Goal: Find contact information: Find contact information

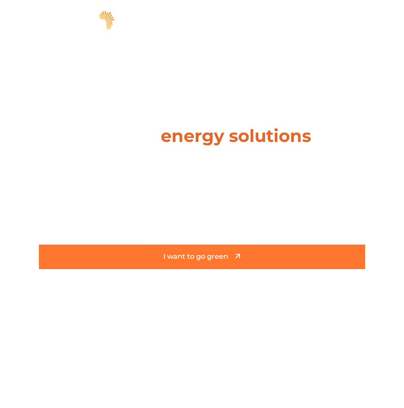
click at [222, 257] on span "I want to go green" at bounding box center [195, 256] width 65 height 7
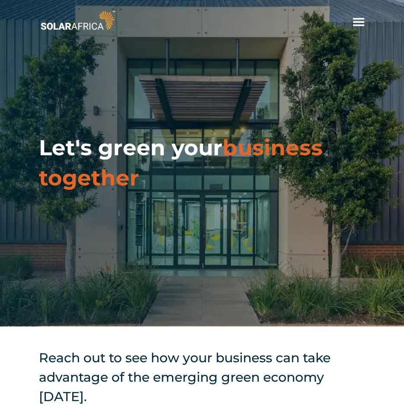
click at [215, 280] on div "Let's green your business together" at bounding box center [202, 163] width 404 height 327
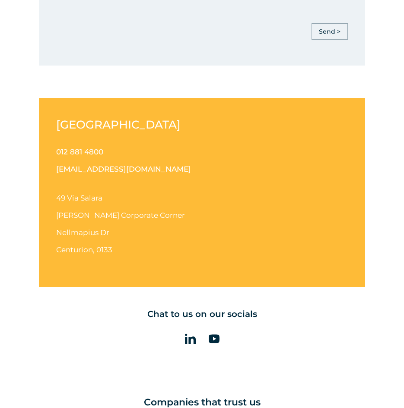
scroll to position [950, 0]
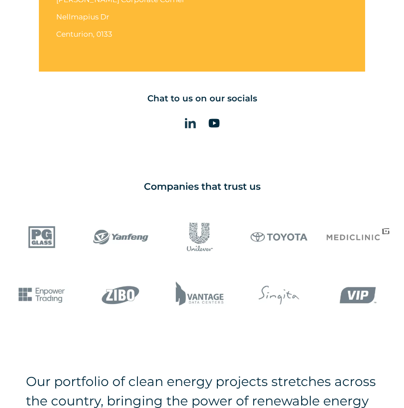
click at [189, 124] on link at bounding box center [190, 123] width 22 height 22
click at [215, 118] on icon at bounding box center [214, 123] width 11 height 11
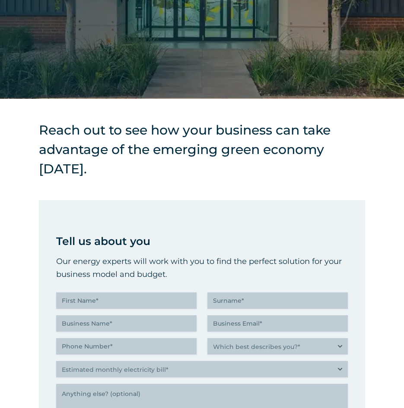
scroll to position [0, 0]
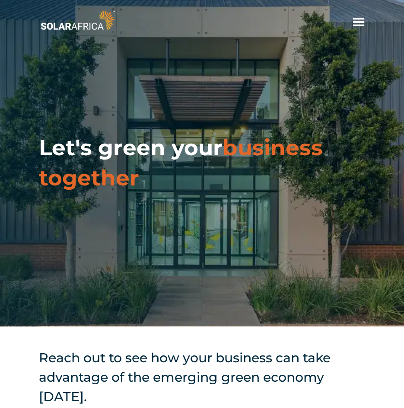
click at [356, 22] on span "hello" at bounding box center [358, 22] width 13 height 13
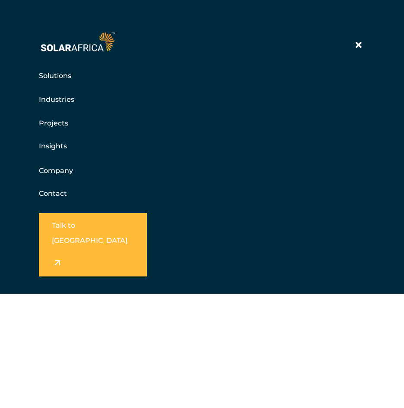
click at [54, 198] on link "Contact" at bounding box center [53, 194] width 28 height 8
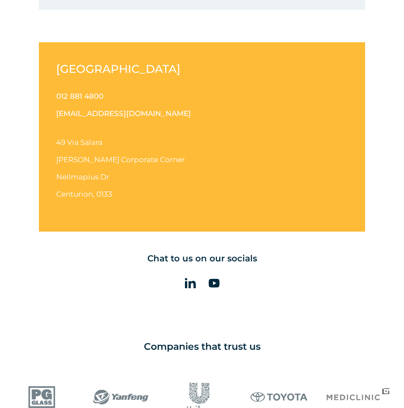
scroll to position [820, 0]
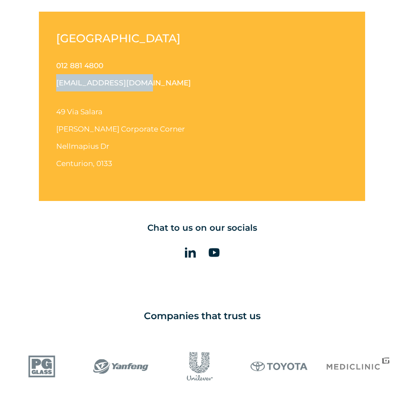
drag, startPoint x: 44, startPoint y: 73, endPoint x: 147, endPoint y: 78, distance: 102.4
click at [147, 78] on div "[GEOGRAPHIC_DATA] 012 881 4800 [EMAIL_ADDRESS][DOMAIN_NAME] [STREET_ADDRESS][PE…" at bounding box center [202, 107] width 326 height 190
copy link "[EMAIL_ADDRESS][DOMAIN_NAME]"
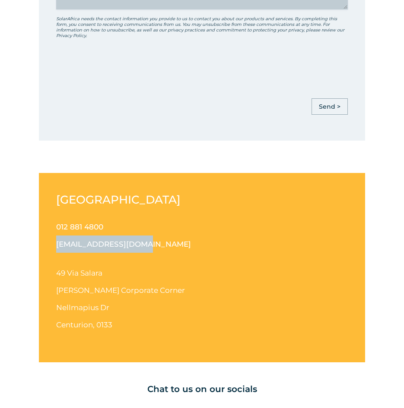
scroll to position [777, 0]
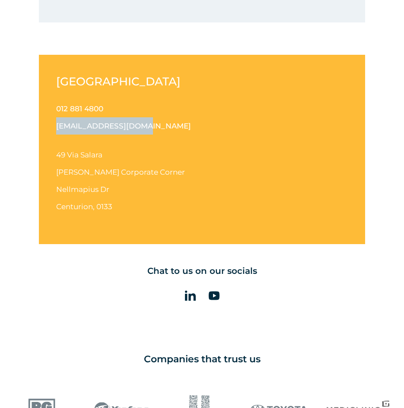
copy link "[EMAIL_ADDRESS][DOMAIN_NAME]"
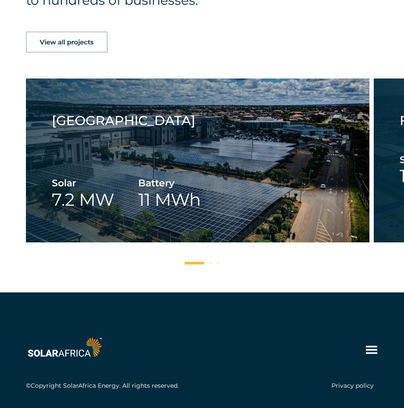
scroll to position [1381, 0]
